Goal: Information Seeking & Learning: Learn about a topic

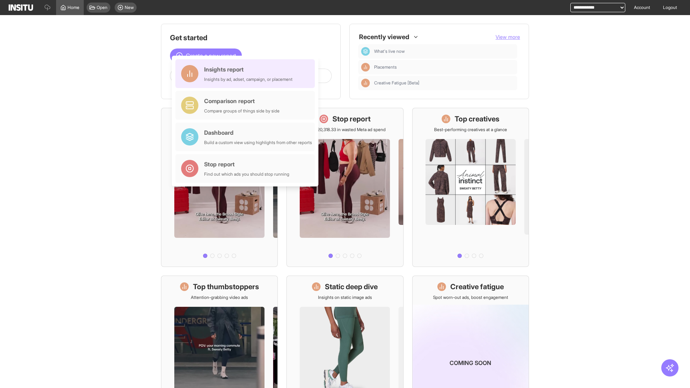
click at [247, 74] on div "Insights report Insights by ad, adset, campaign, or placement" at bounding box center [248, 73] width 88 height 17
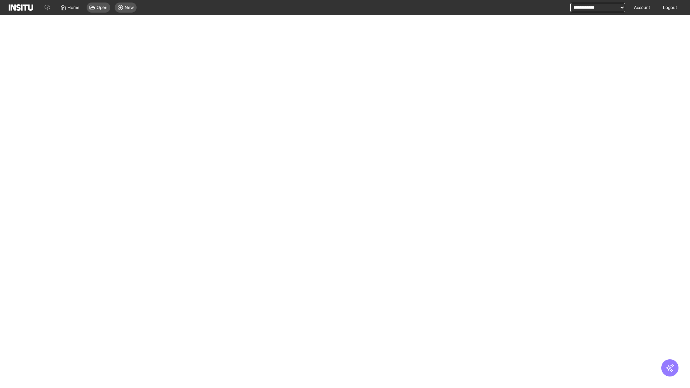
select select "**"
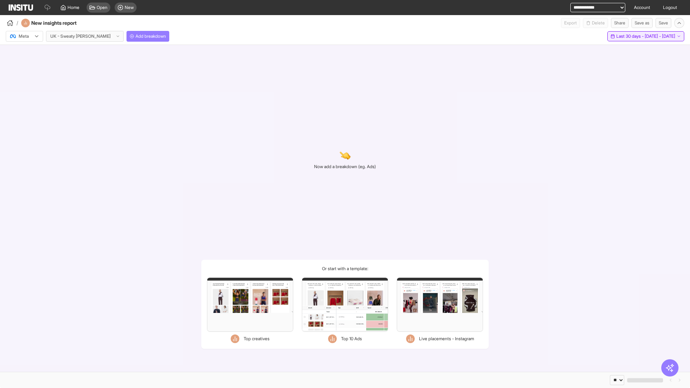
click at [630, 36] on span "Last 30 days - [DATE] - [DATE]" at bounding box center [645, 36] width 59 height 6
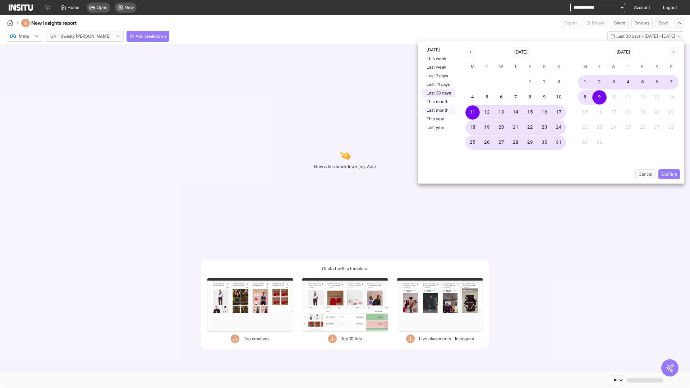
click at [438, 110] on button "Last month" at bounding box center [438, 110] width 33 height 9
